Goal: Find specific page/section: Find specific page/section

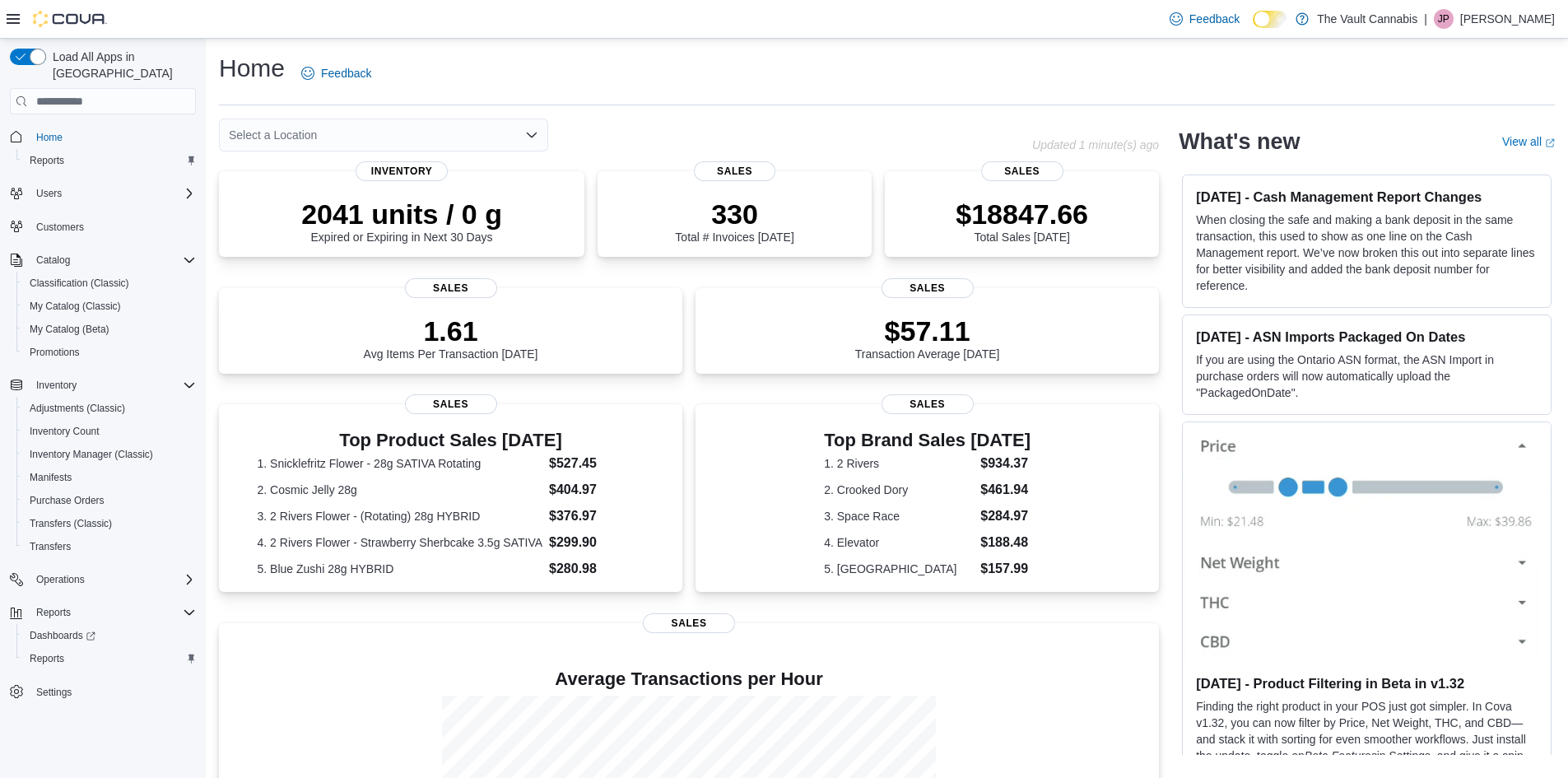
click at [525, 134] on icon "Open list of options" at bounding box center [532, 134] width 13 height 13
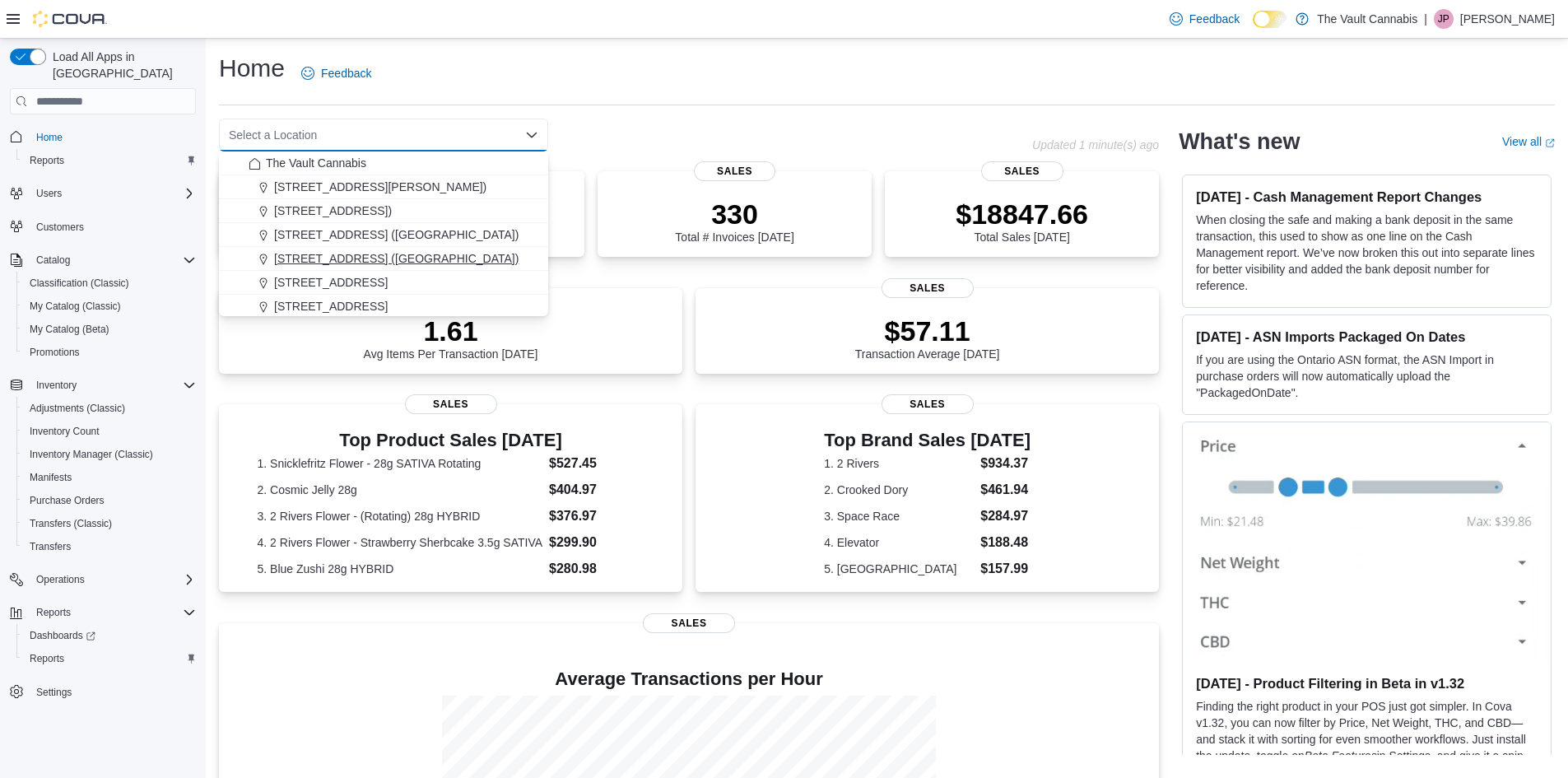
click at [445, 261] on div "[STREET_ADDRESS] ([GEOGRAPHIC_DATA])" at bounding box center [393, 259] width 289 height 17
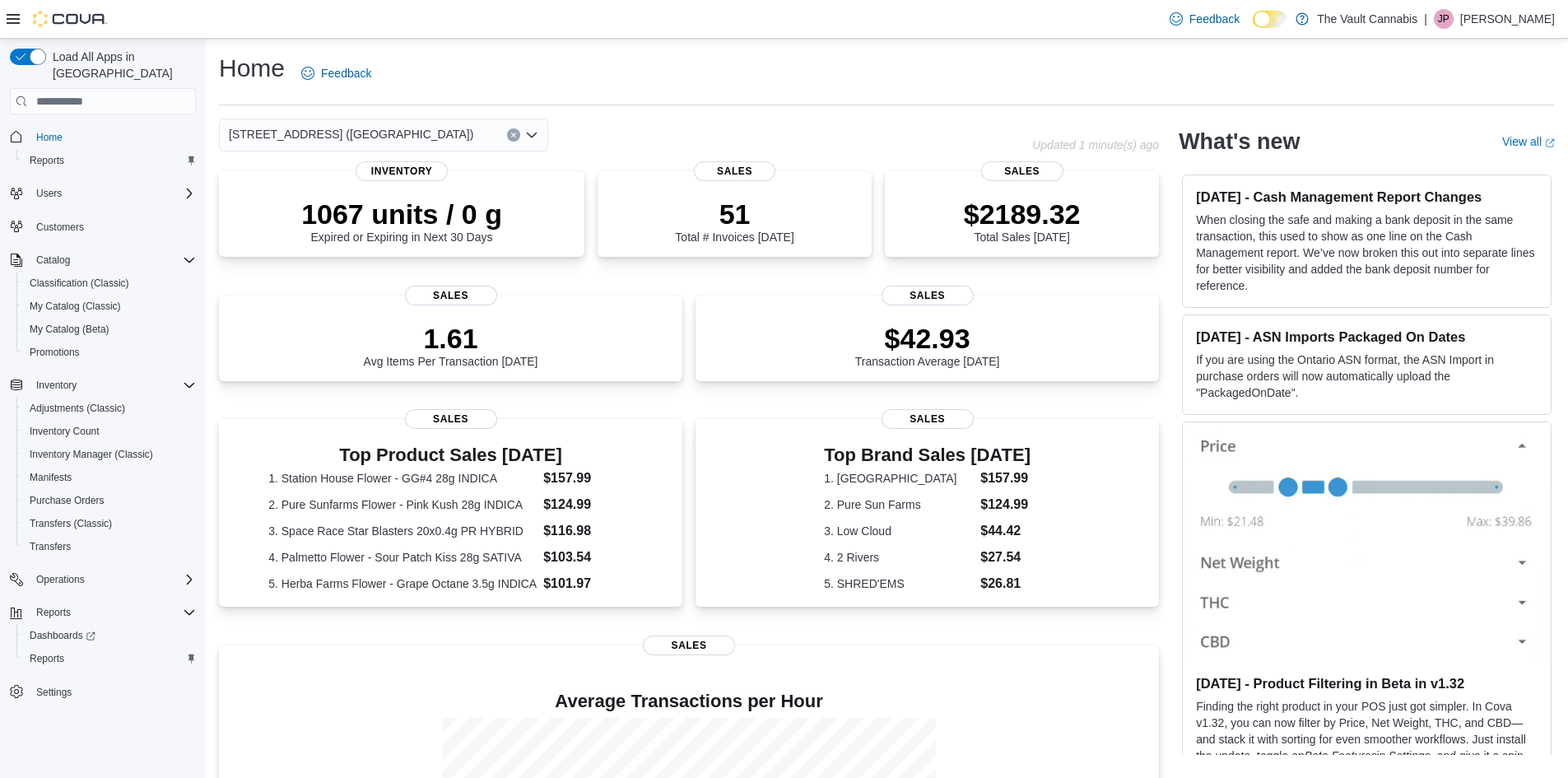
click at [515, 131] on button "Clear input" at bounding box center [514, 134] width 13 height 13
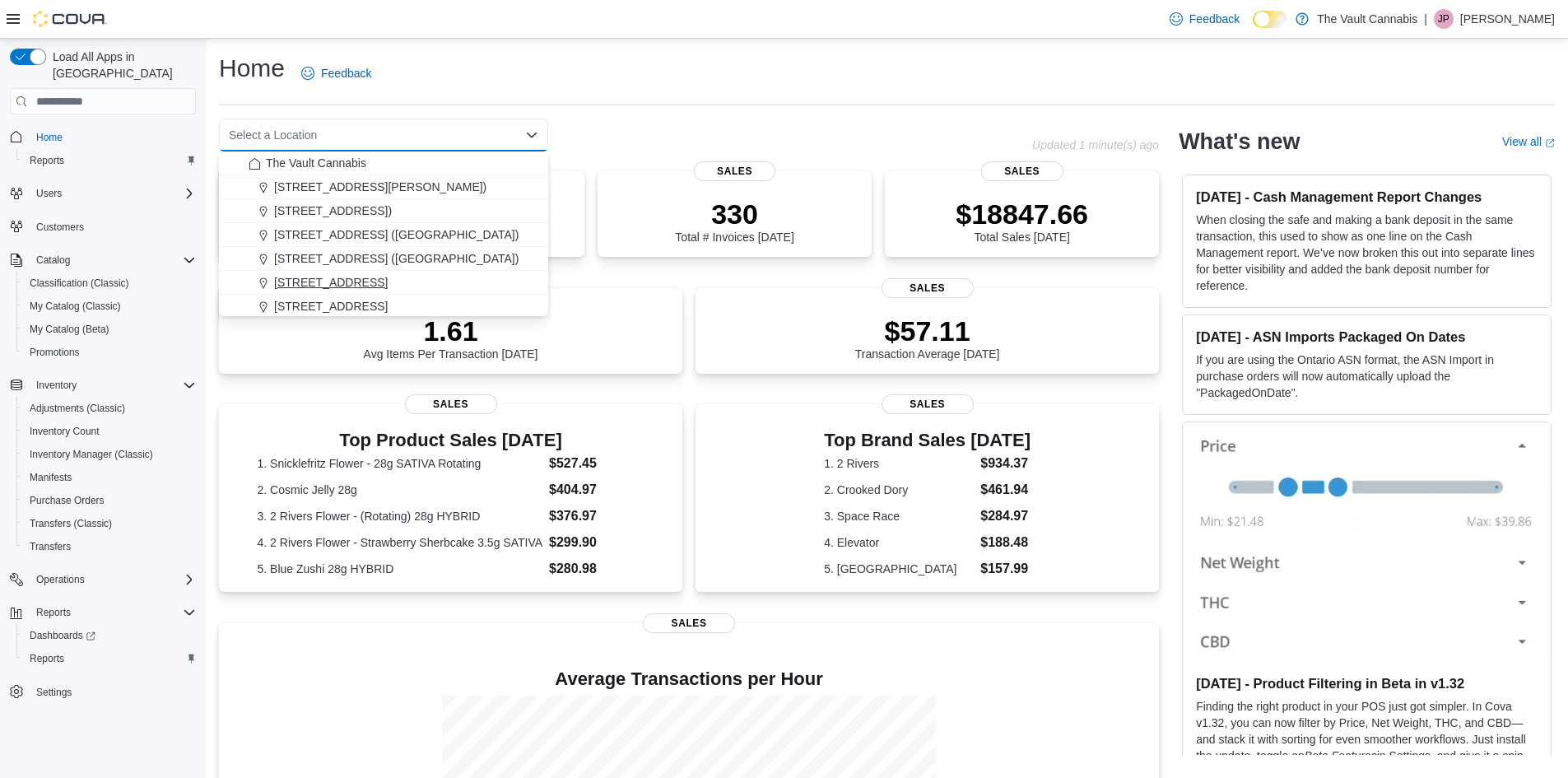
click at [410, 280] on div "[STREET_ADDRESS]" at bounding box center [393, 282] width 289 height 17
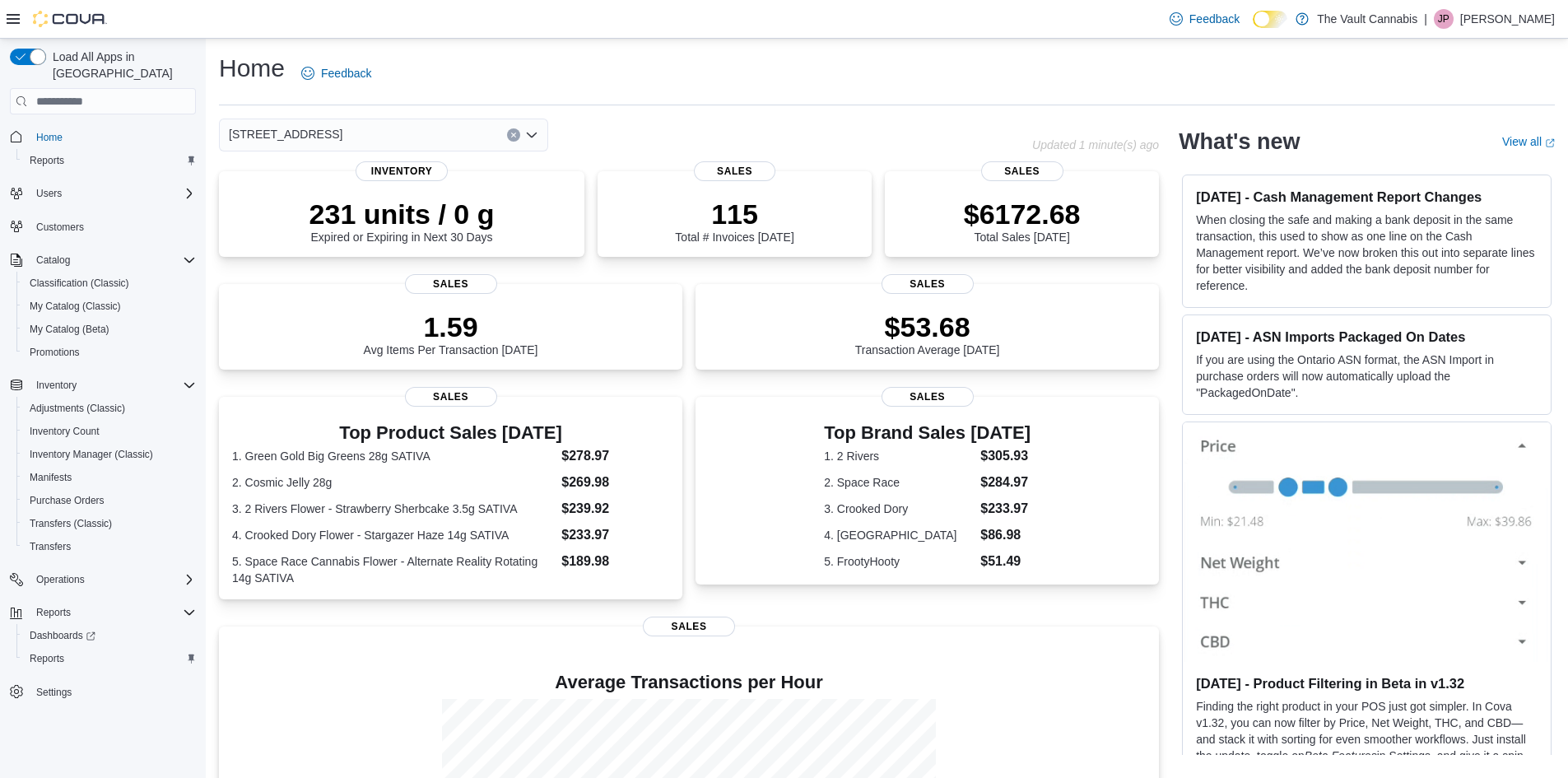
click at [510, 136] on icon "Clear input" at bounding box center [513, 134] width 6 height 6
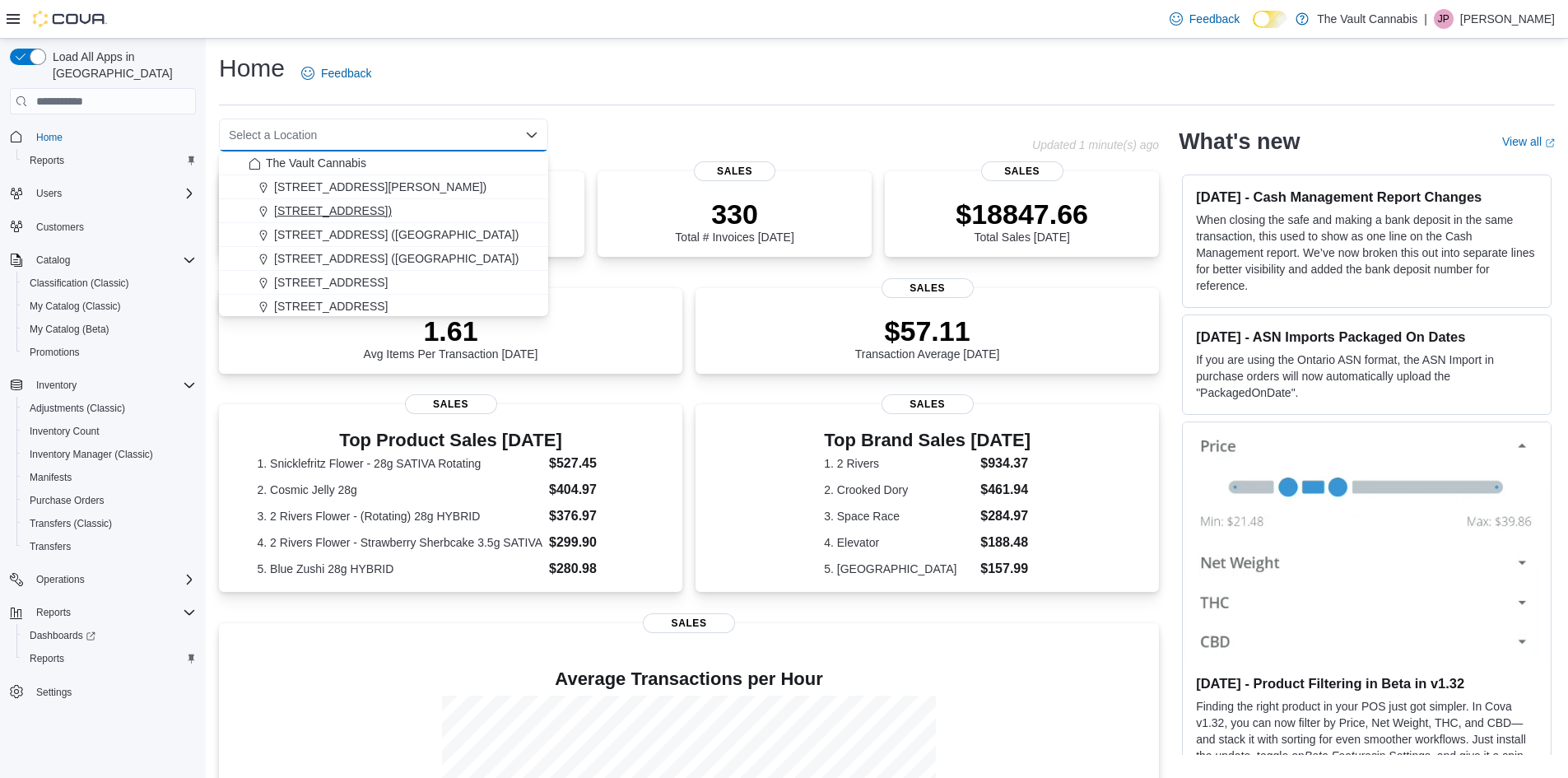
click at [435, 202] on div "[STREET_ADDRESS])" at bounding box center [393, 210] width 289 height 17
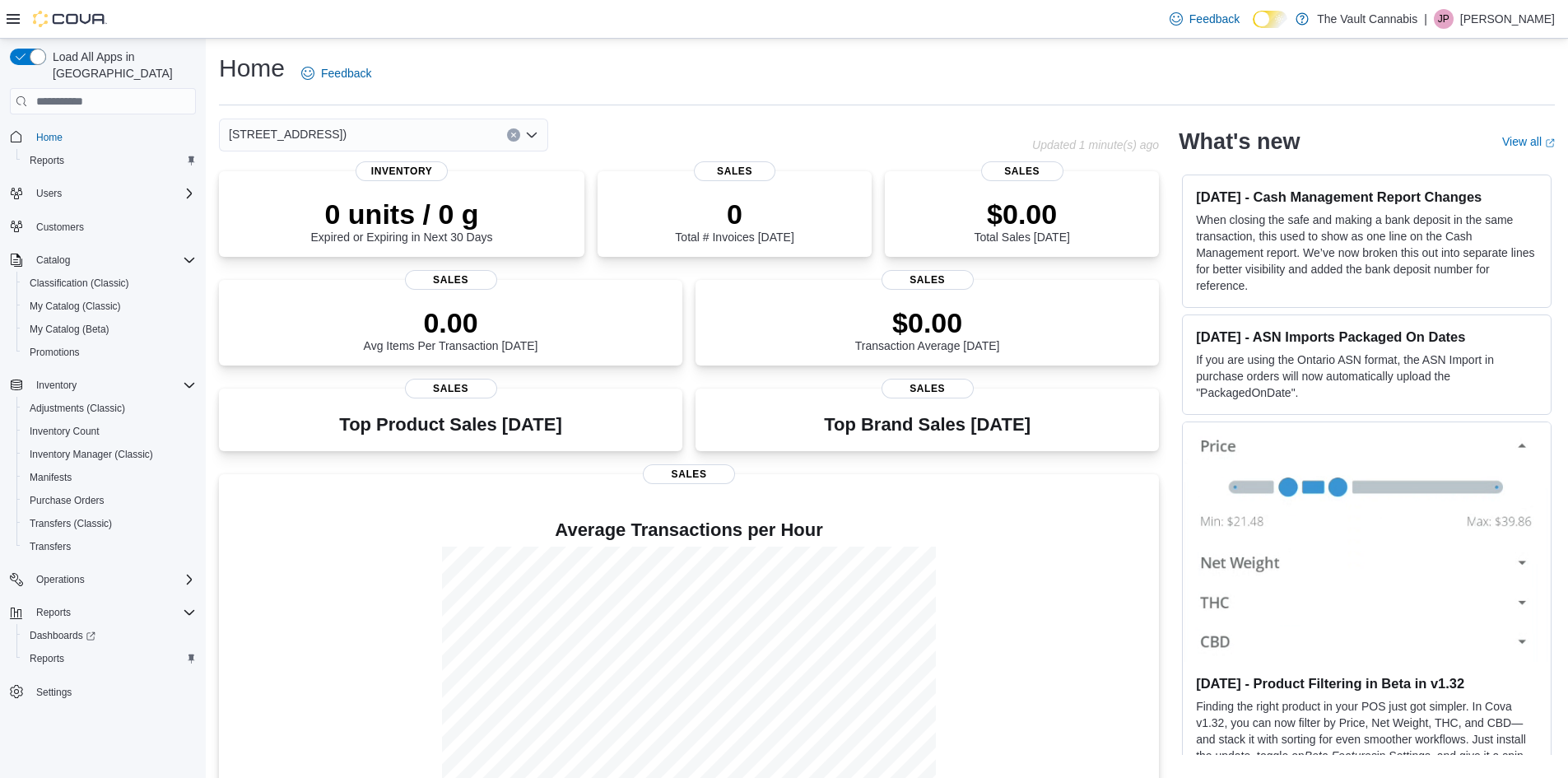
click at [514, 135] on icon "Clear input" at bounding box center [513, 135] width 4 height 4
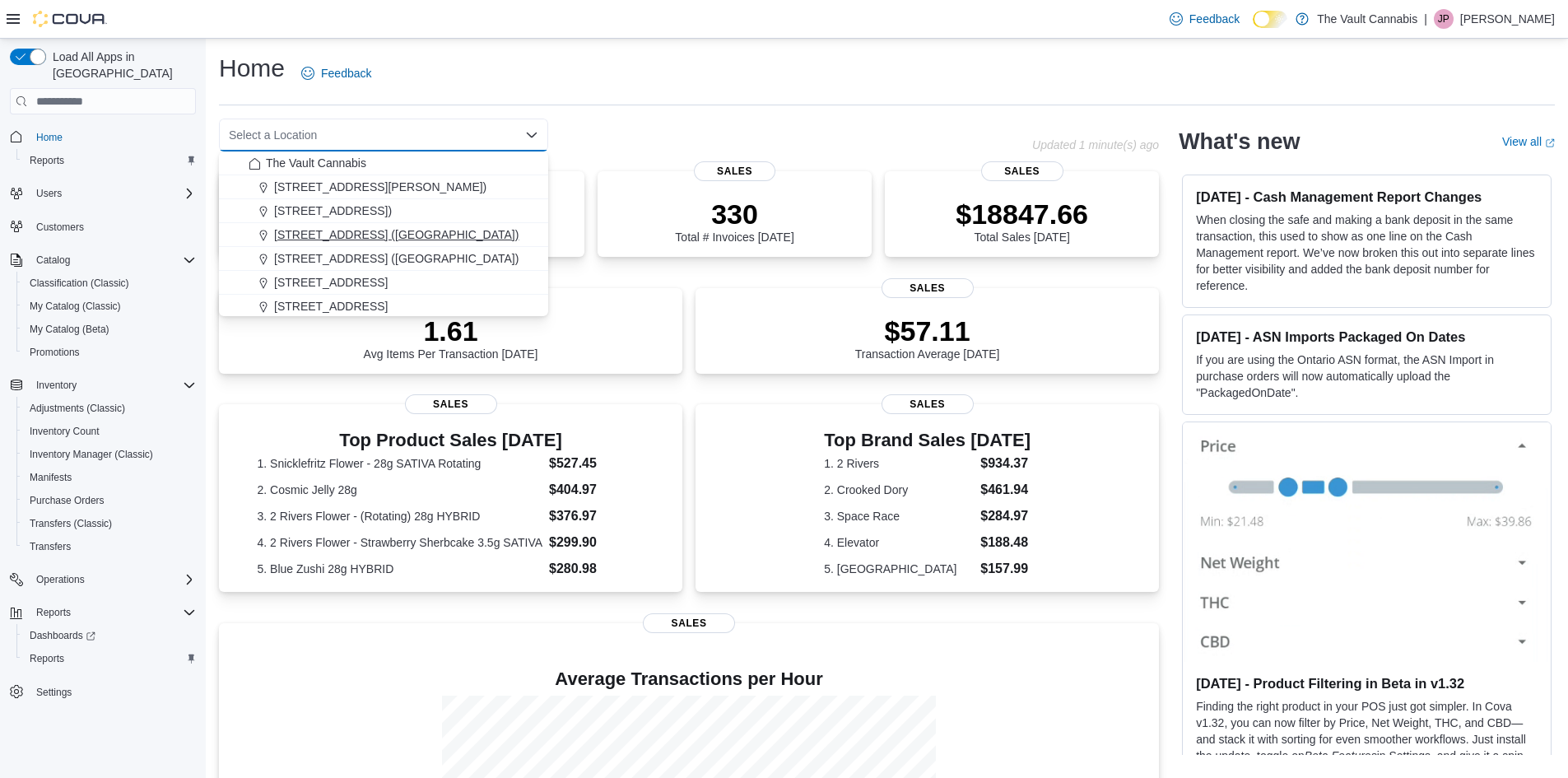
click at [443, 233] on div "[STREET_ADDRESS] ([GEOGRAPHIC_DATA])" at bounding box center [393, 235] width 289 height 17
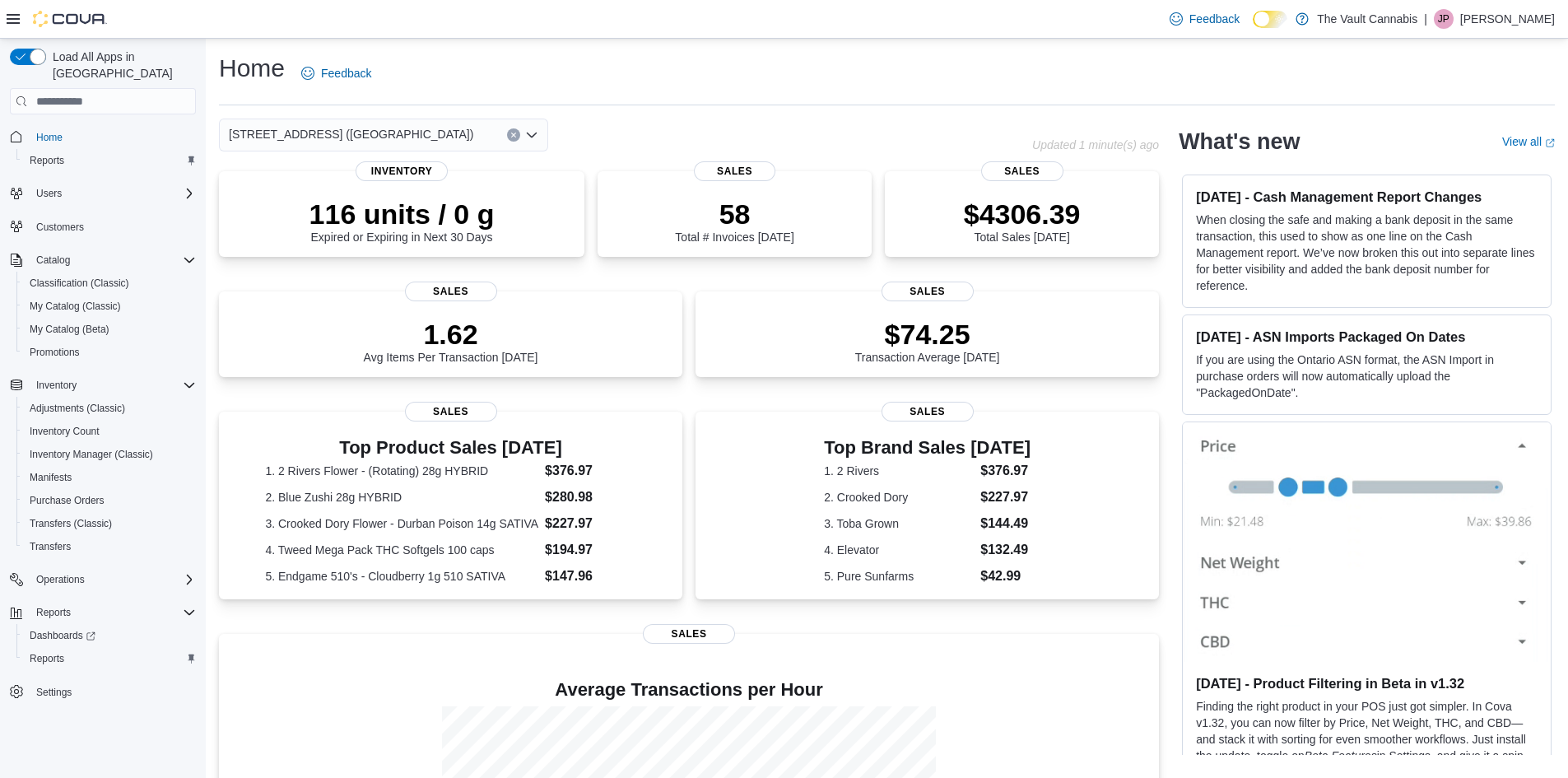
click at [515, 132] on icon "Clear input" at bounding box center [513, 134] width 6 height 6
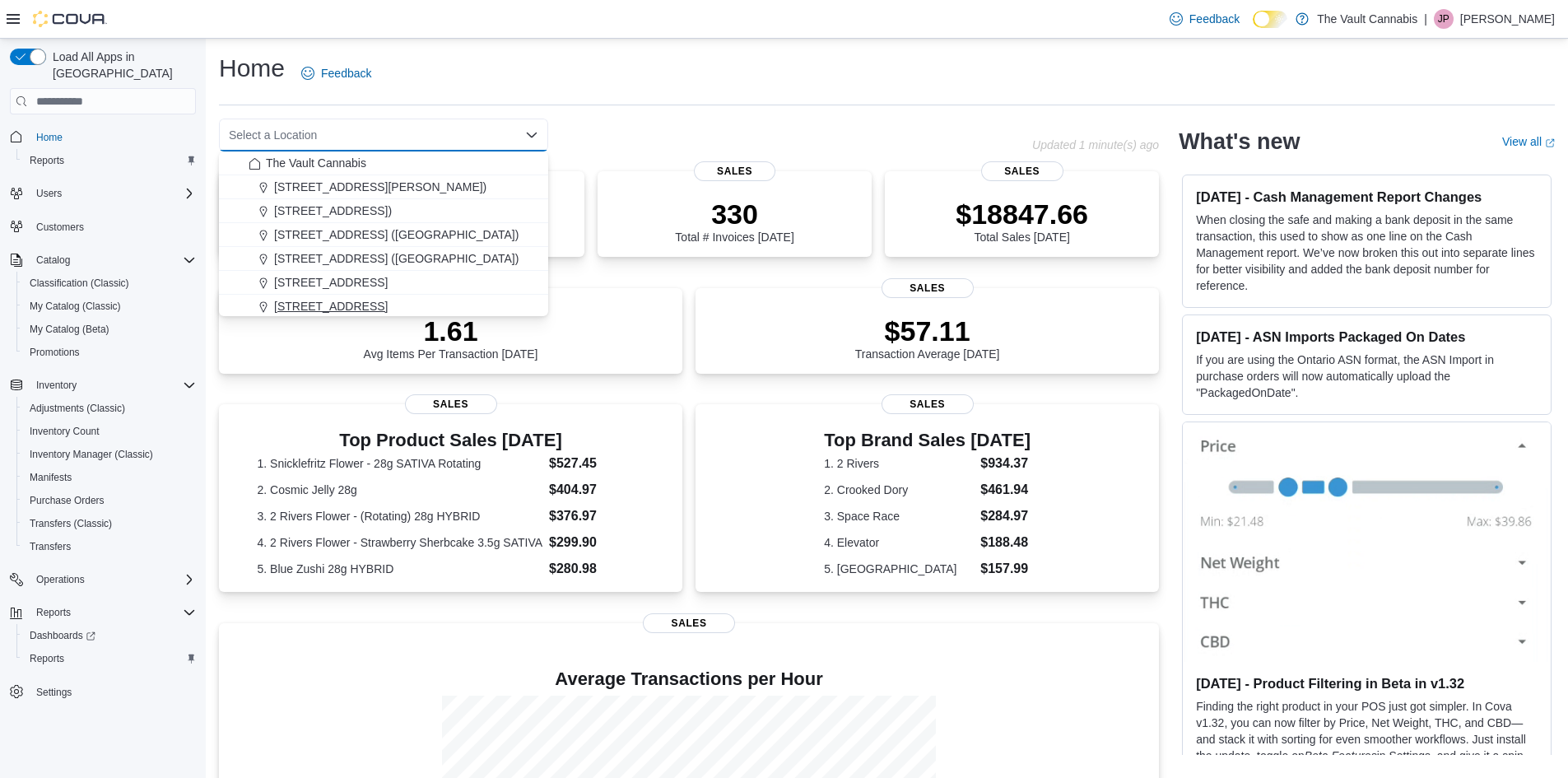
click at [431, 303] on div "[STREET_ADDRESS]" at bounding box center [393, 306] width 289 height 17
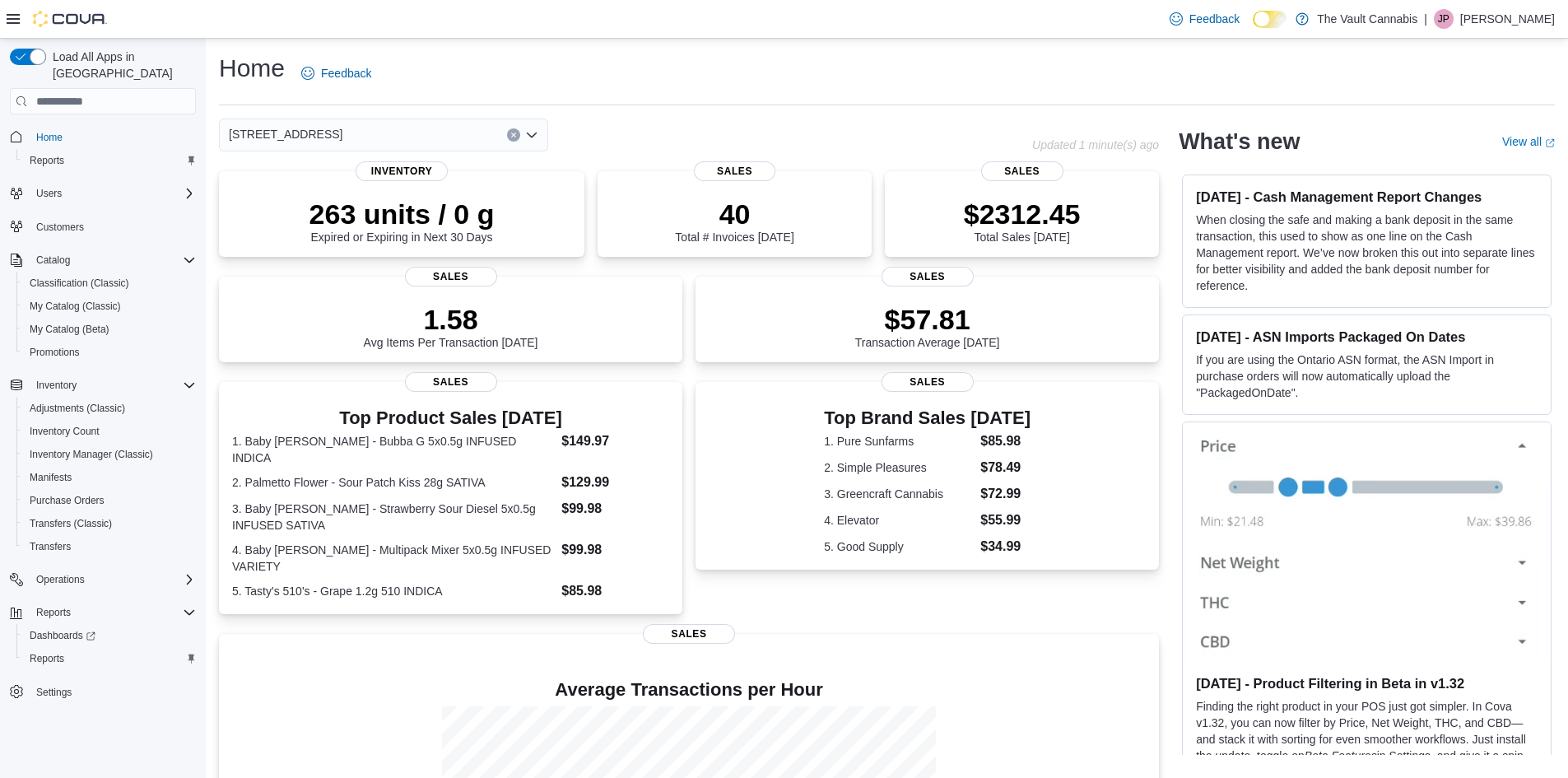
click at [512, 131] on button "Clear input" at bounding box center [514, 134] width 13 height 13
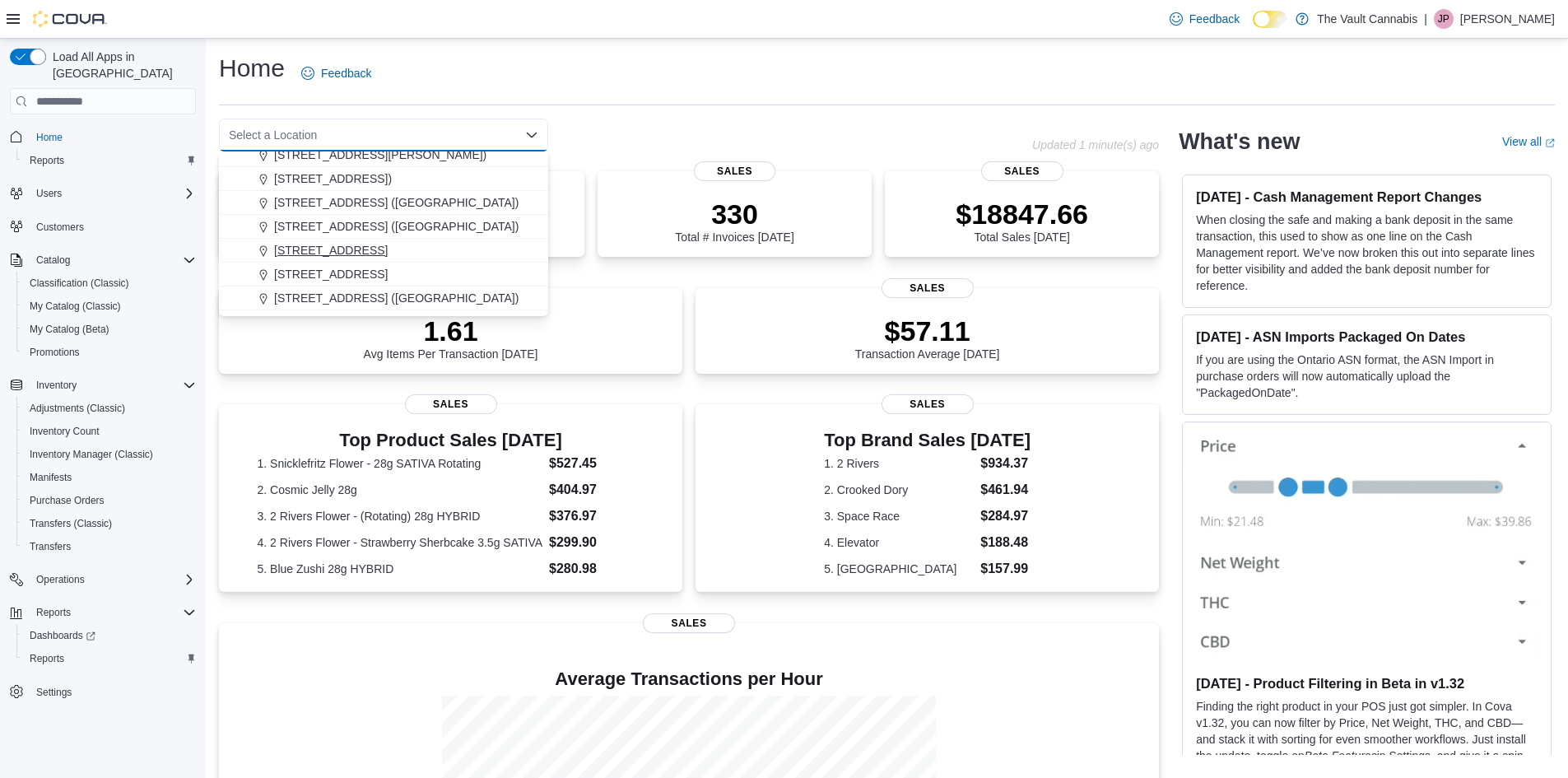
scroll to position [50, 0]
click at [412, 276] on span "[STREET_ADDRESS] ([GEOGRAPHIC_DATA])" at bounding box center [396, 280] width 245 height 17
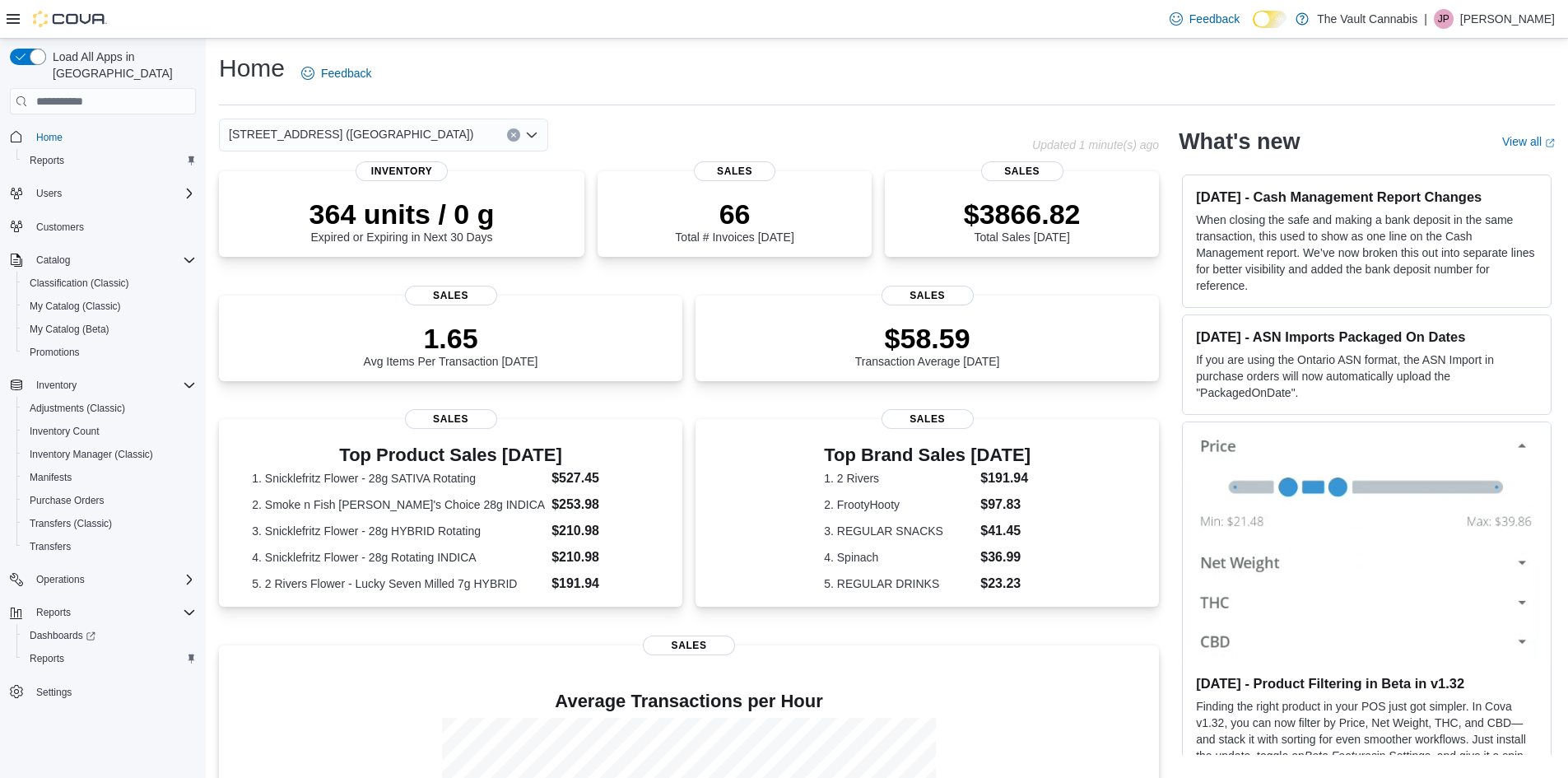
click at [512, 134] on icon "Clear input" at bounding box center [513, 135] width 4 height 4
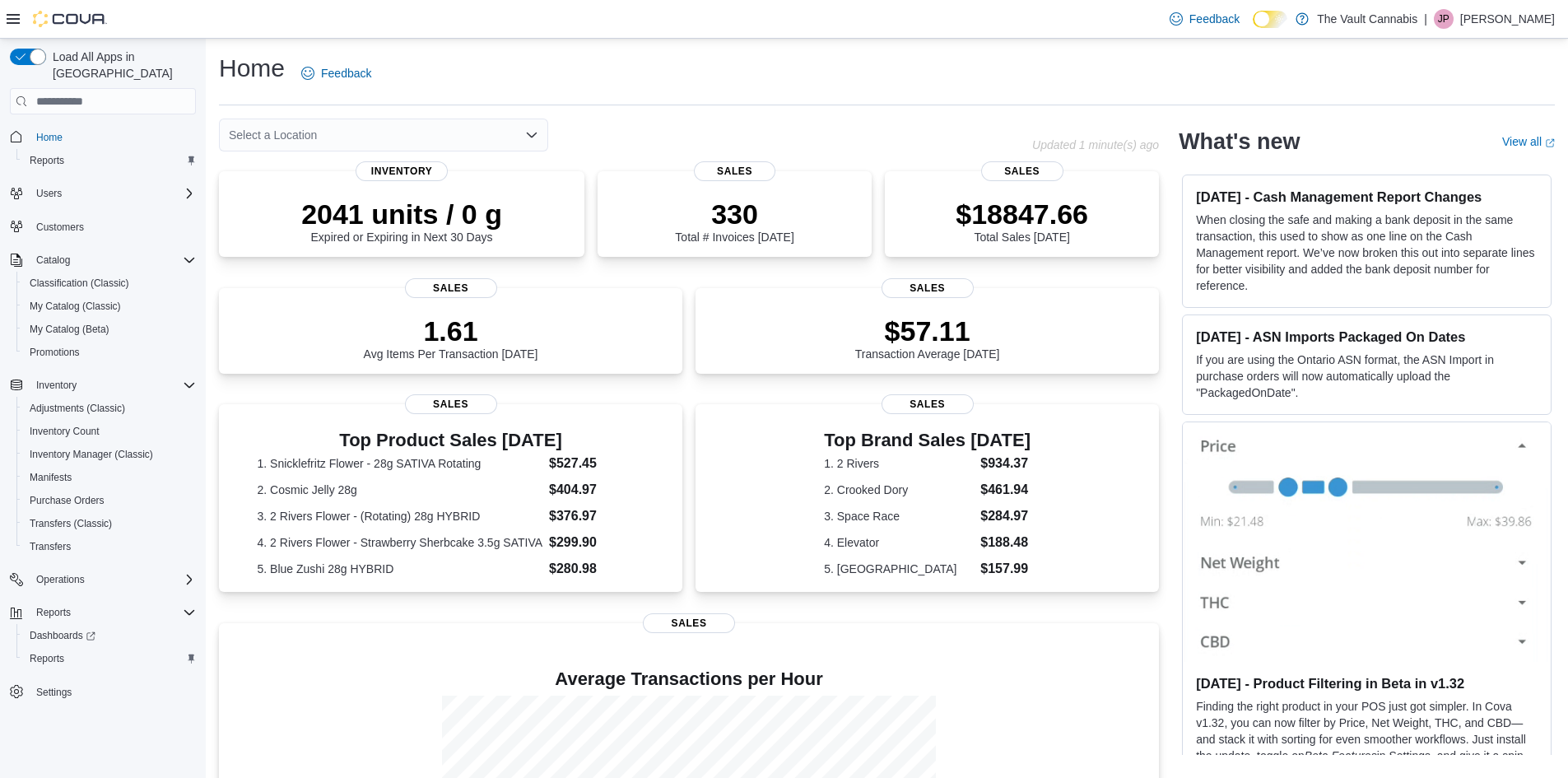
click at [603, 122] on div "Select a Location" at bounding box center [625, 134] width 814 height 32
